Goal: Information Seeking & Learning: Learn about a topic

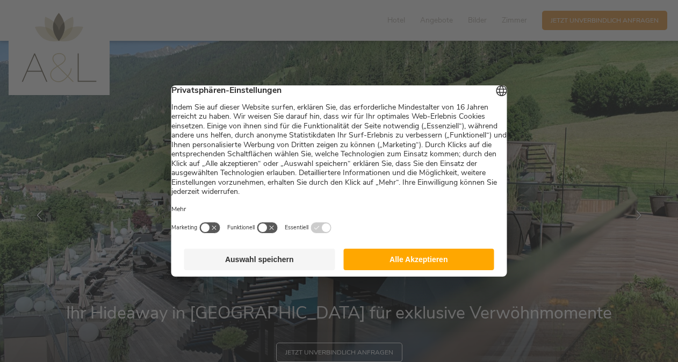
click at [379, 261] on button "Alle Akzeptieren" at bounding box center [418, 259] width 151 height 21
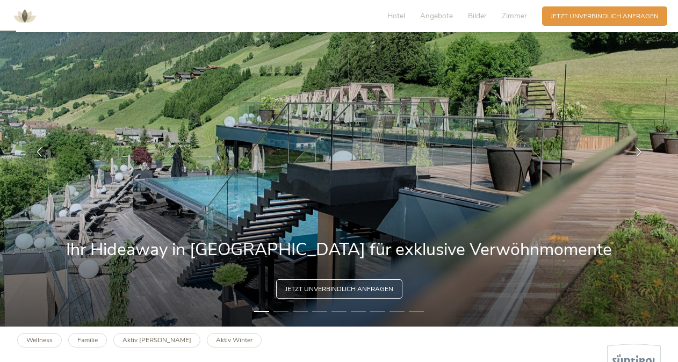
scroll to position [64, 0]
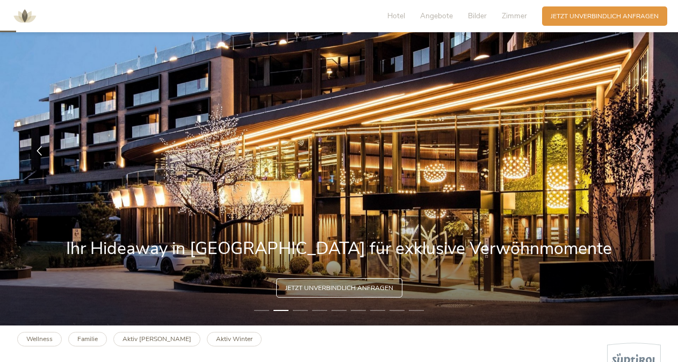
click at [638, 148] on icon at bounding box center [639, 150] width 10 height 10
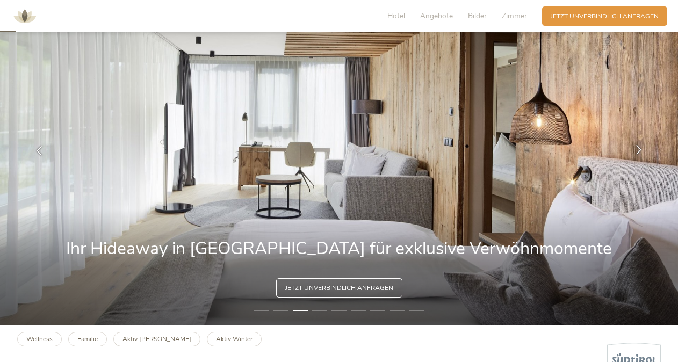
click at [638, 148] on icon at bounding box center [639, 150] width 10 height 10
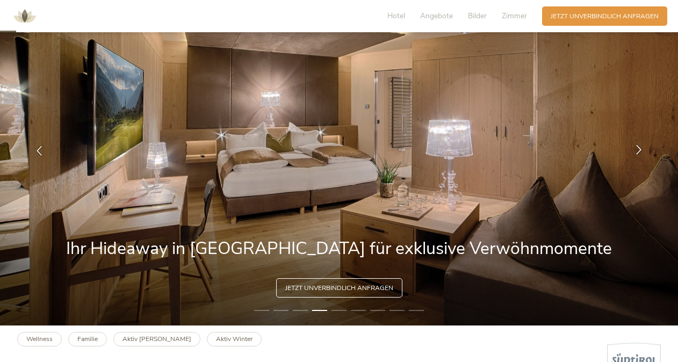
click at [638, 148] on icon at bounding box center [639, 150] width 10 height 10
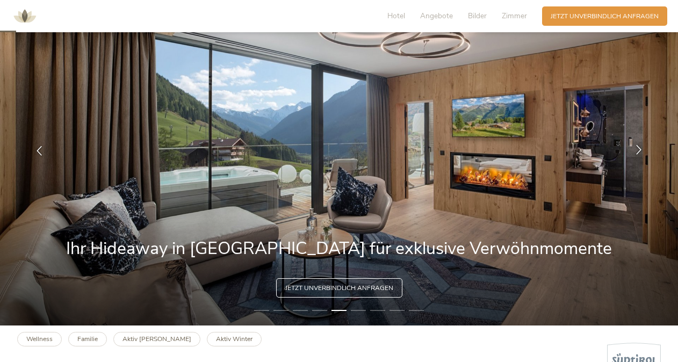
click at [638, 148] on icon at bounding box center [639, 150] width 10 height 10
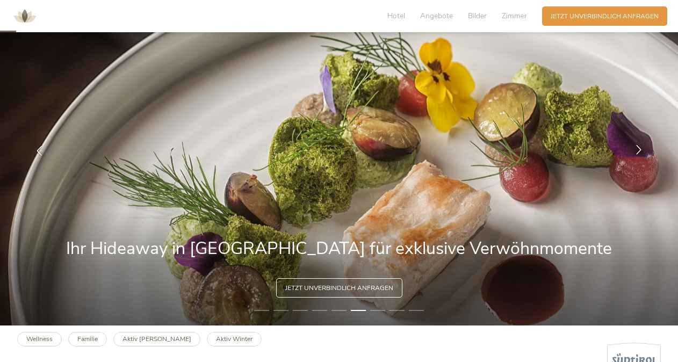
click at [638, 148] on icon at bounding box center [639, 150] width 10 height 10
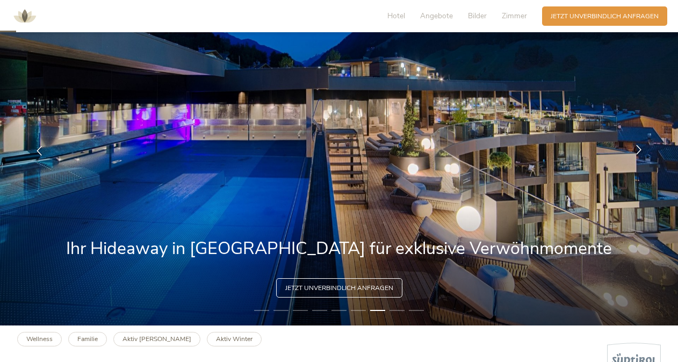
click at [638, 148] on icon at bounding box center [639, 150] width 10 height 10
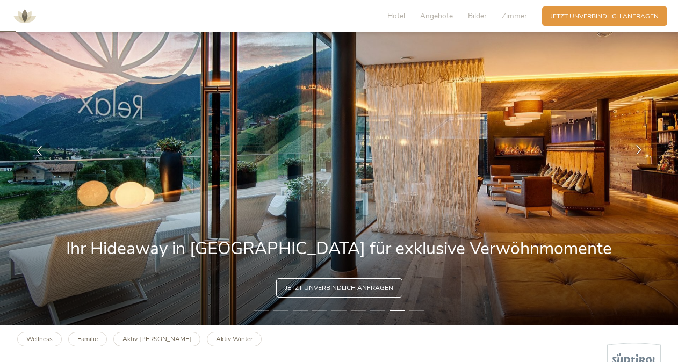
click at [638, 148] on icon at bounding box center [639, 150] width 10 height 10
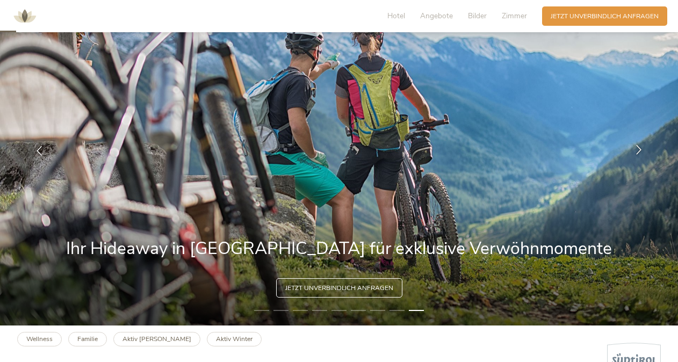
click at [638, 148] on icon at bounding box center [639, 150] width 10 height 10
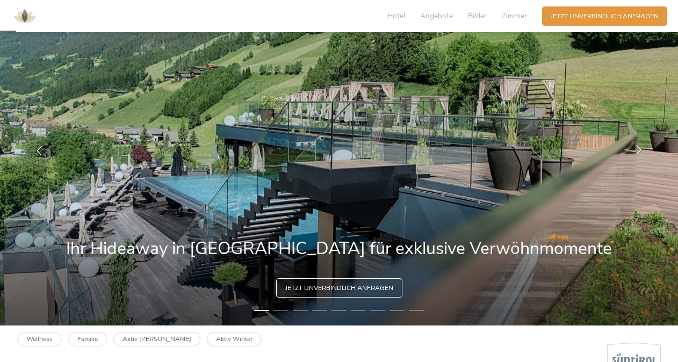
click at [638, 148] on icon at bounding box center [639, 150] width 10 height 10
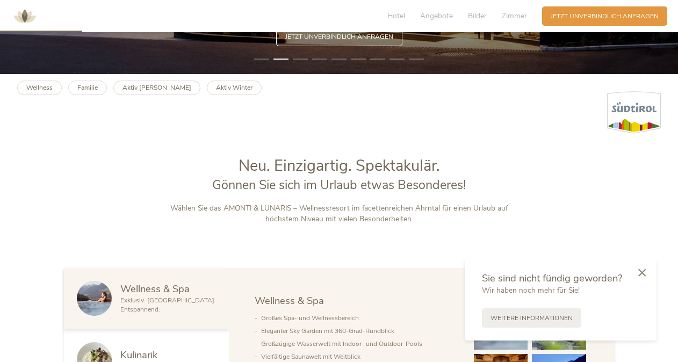
scroll to position [331, 0]
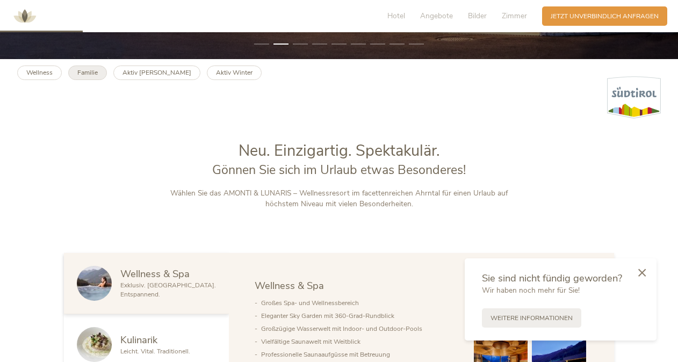
click at [89, 71] on b "Familie" at bounding box center [87, 72] width 20 height 9
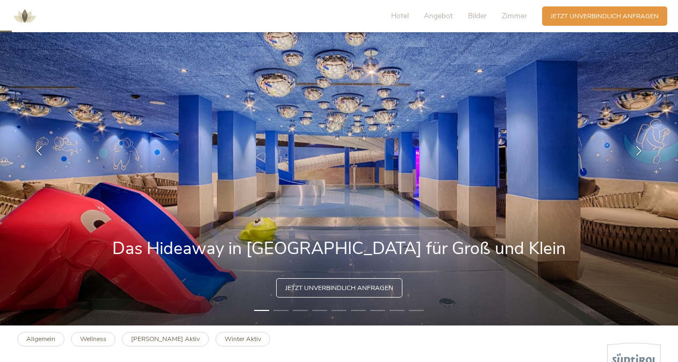
scroll to position [43, 0]
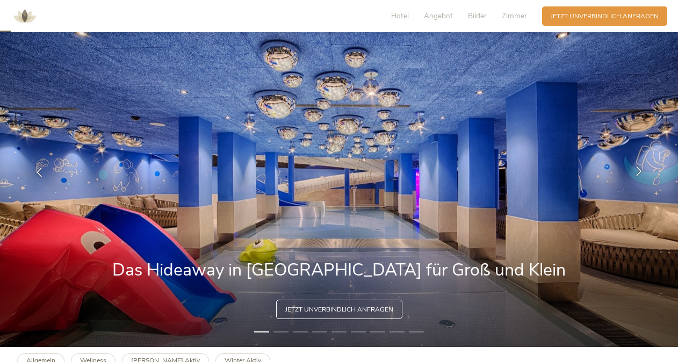
click at [637, 169] on icon at bounding box center [639, 171] width 10 height 10
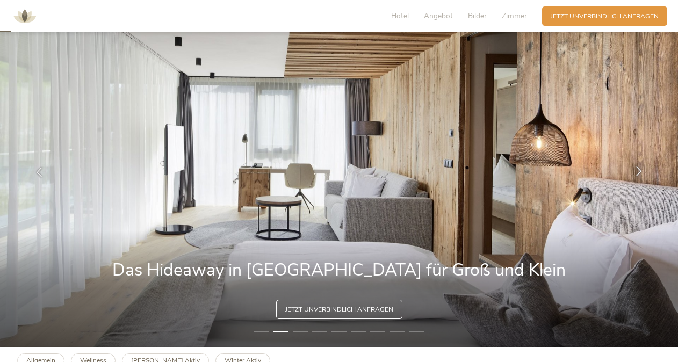
click at [637, 169] on icon at bounding box center [639, 171] width 10 height 10
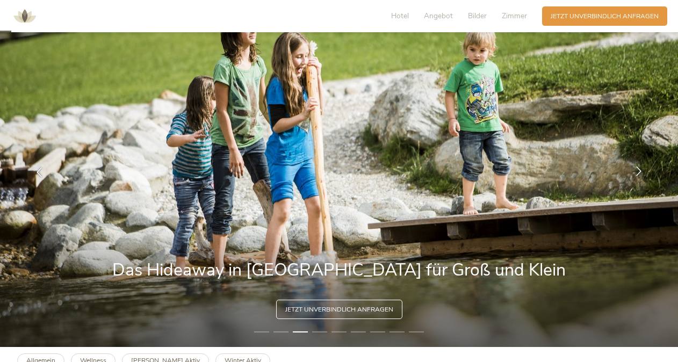
click at [637, 169] on icon at bounding box center [639, 171] width 10 height 10
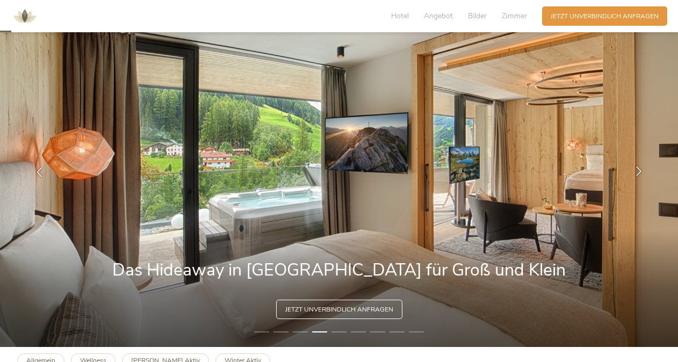
click at [637, 169] on icon at bounding box center [639, 171] width 10 height 10
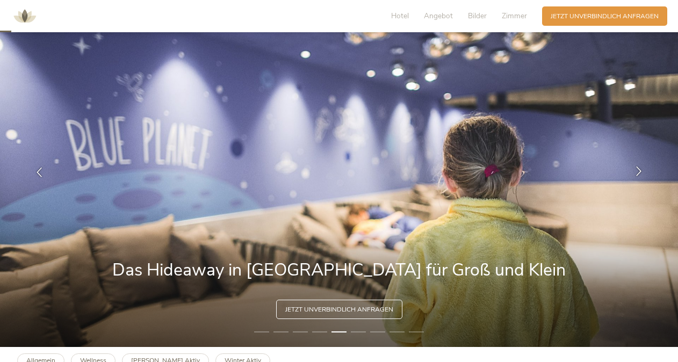
click at [637, 169] on icon at bounding box center [639, 171] width 10 height 10
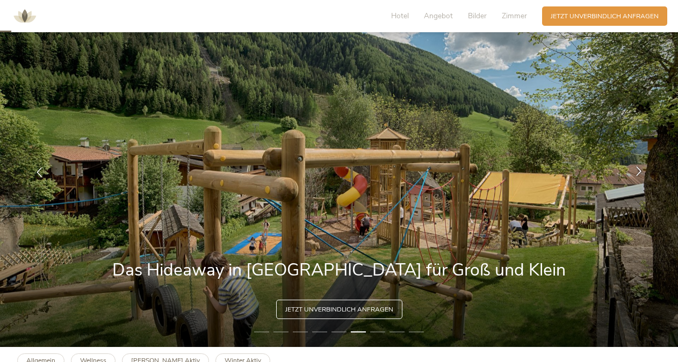
click at [637, 169] on icon at bounding box center [639, 171] width 10 height 10
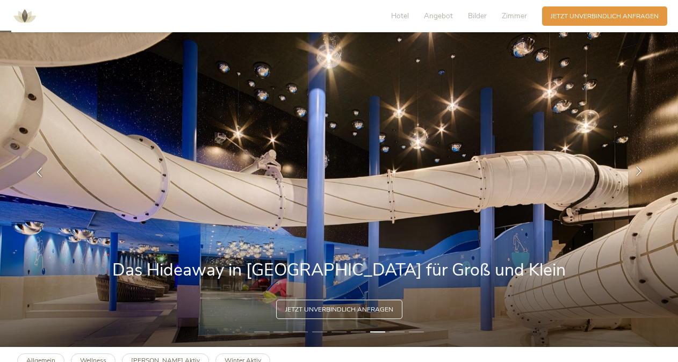
click at [637, 169] on icon at bounding box center [639, 171] width 10 height 10
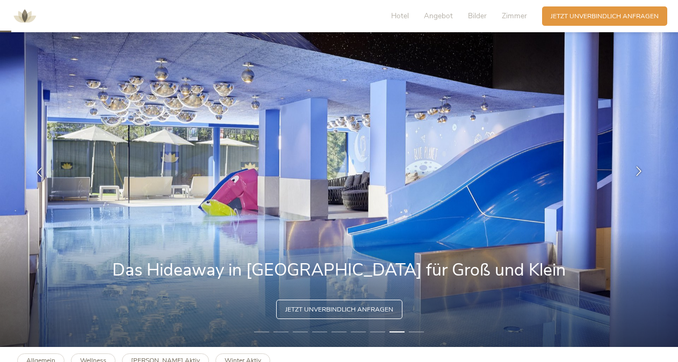
click at [637, 169] on icon at bounding box center [639, 171] width 10 height 10
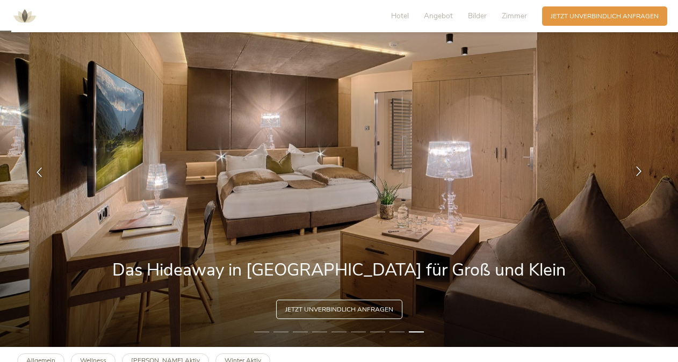
click at [637, 169] on icon at bounding box center [639, 171] width 10 height 10
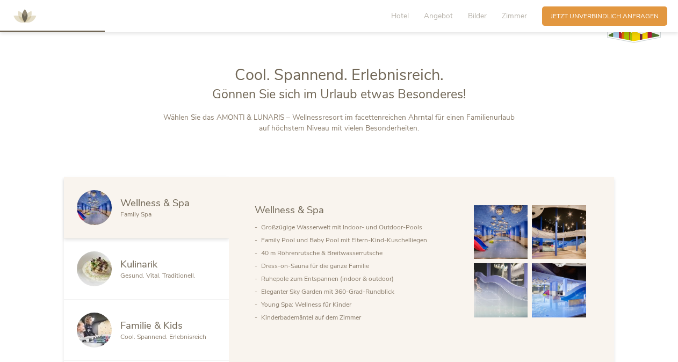
scroll to position [408, 0]
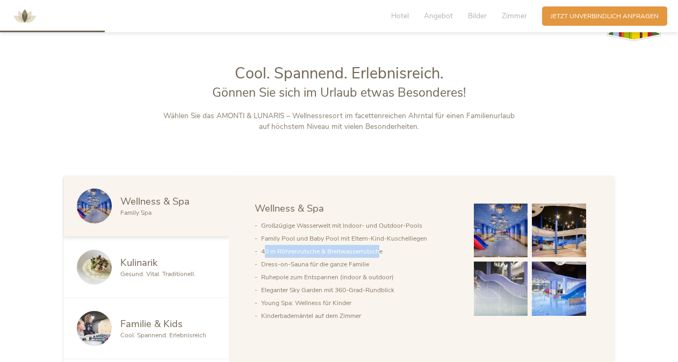
drag, startPoint x: 264, startPoint y: 253, endPoint x: 379, endPoint y: 254, distance: 114.9
click at [379, 254] on li "40 m Röhrenrutsche & Breitwasserrutsche" at bounding box center [358, 251] width 195 height 13
drag, startPoint x: 379, startPoint y: 254, endPoint x: 386, endPoint y: 267, distance: 14.9
click at [386, 267] on li "Dress-on-Sauna für die ganze Familie" at bounding box center [358, 264] width 195 height 13
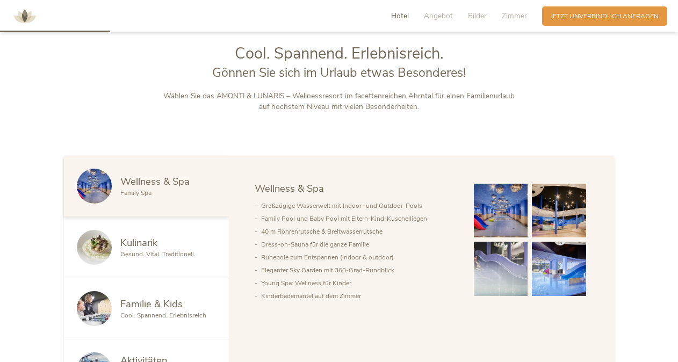
scroll to position [430, 0]
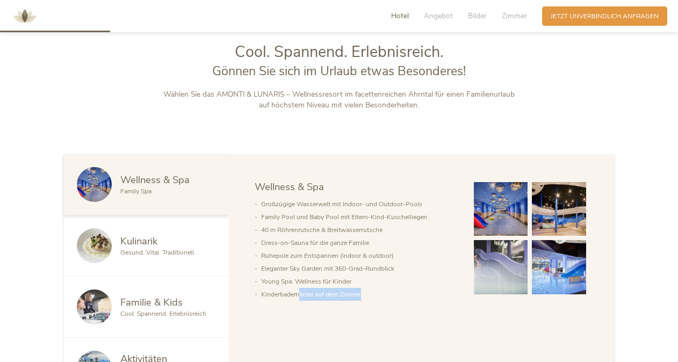
drag, startPoint x: 297, startPoint y: 293, endPoint x: 365, endPoint y: 289, distance: 68.3
click at [365, 289] on li "Kinderbademäntel auf dem Zimmer" at bounding box center [358, 294] width 195 height 13
drag, startPoint x: 365, startPoint y: 289, endPoint x: 358, endPoint y: 310, distance: 22.1
click at [358, 310] on div "Wellness & Spa Kulinarik Familie & Kids Aktivitäten Wellness & Spa Großzügige W…" at bounding box center [421, 276] width 385 height 245
click at [343, 318] on div "Wellness & Spa Kulinarik Familie & Kids Aktivitäten Wellness & Spa Großzügige W…" at bounding box center [421, 276] width 385 height 245
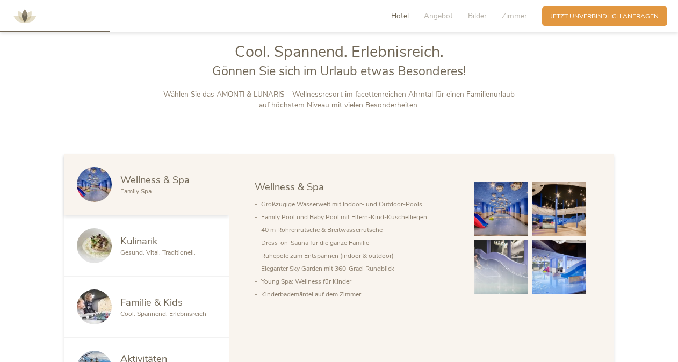
scroll to position [451, 0]
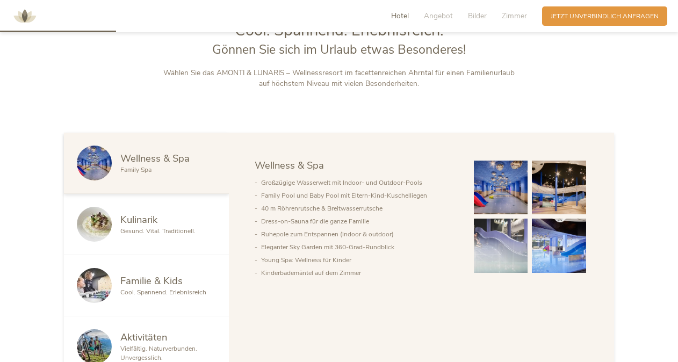
click at [158, 285] on span "Familie & Kids" at bounding box center [151, 280] width 62 height 13
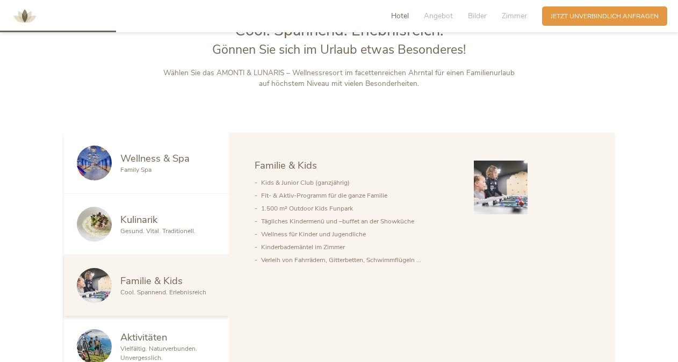
click at [164, 335] on span "Aktivitäten" at bounding box center [143, 336] width 47 height 13
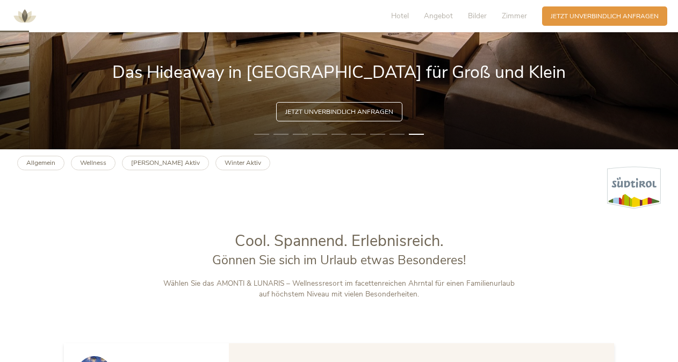
scroll to position [0, 0]
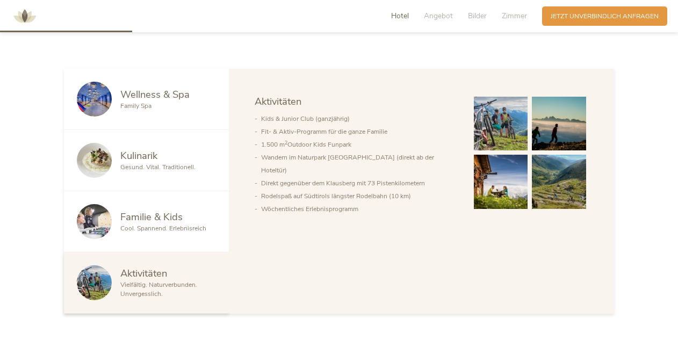
scroll to position [515, 0]
click at [171, 151] on div "Kulinarik" at bounding box center [168, 155] width 96 height 14
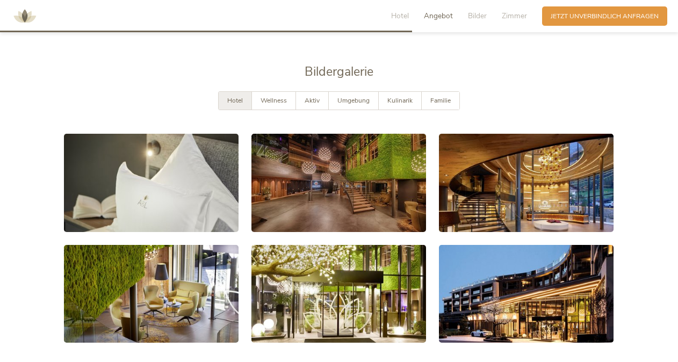
scroll to position [1604, 0]
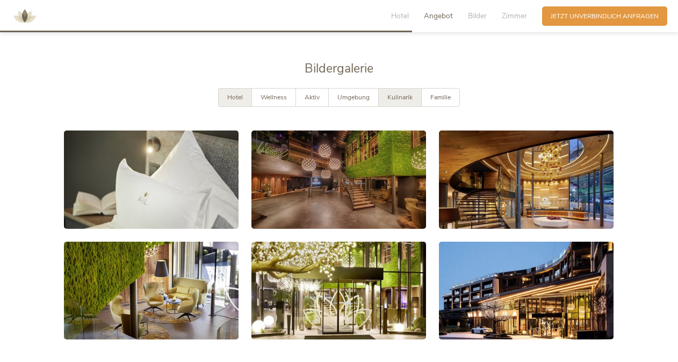
click at [411, 93] on span "Kulinarik" at bounding box center [399, 97] width 25 height 9
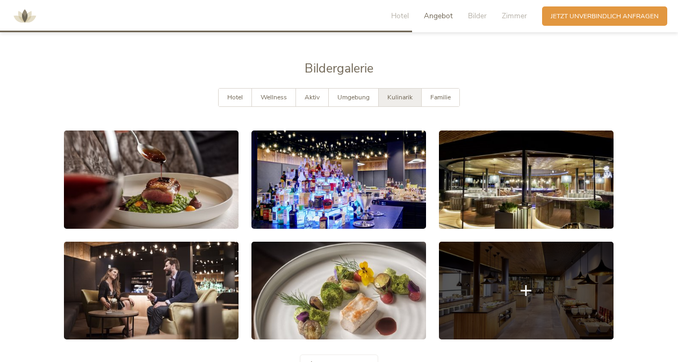
click at [540, 285] on link at bounding box center [526, 291] width 175 height 98
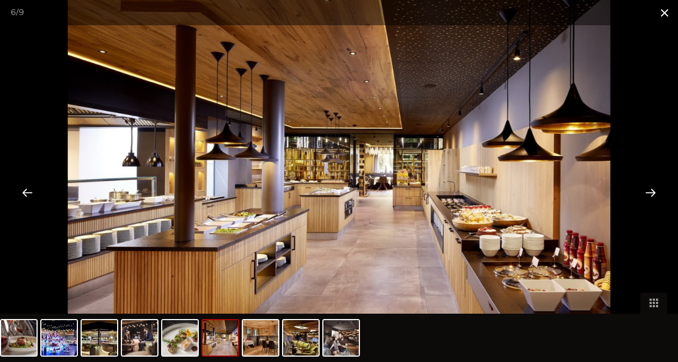
click at [666, 16] on span at bounding box center [664, 12] width 27 height 25
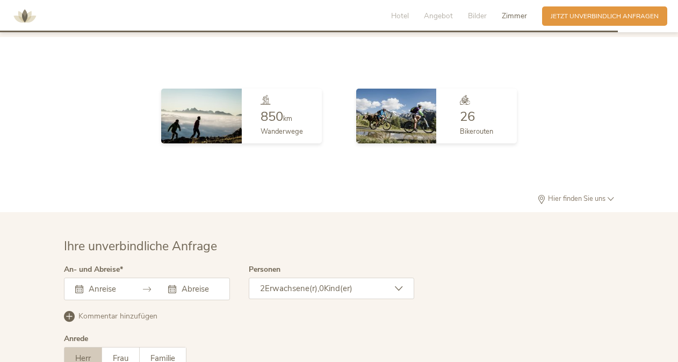
scroll to position [2432, 0]
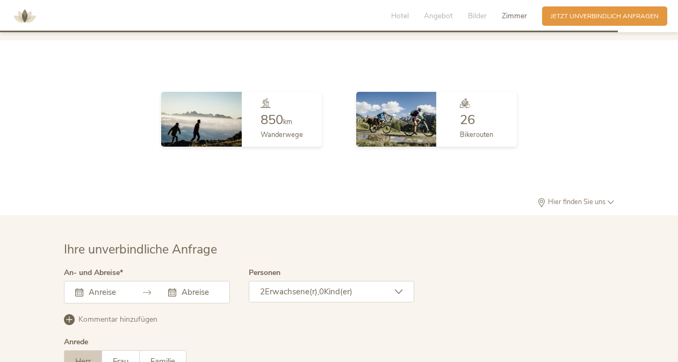
click at [564, 199] on span "Hier finden Sie uns" at bounding box center [577, 202] width 62 height 7
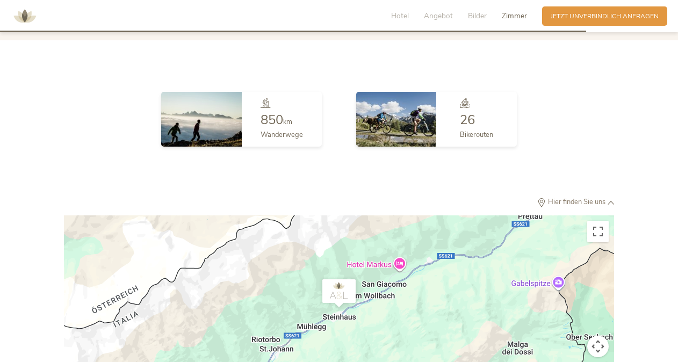
scroll to position [2513, 0]
